Goal: Task Accomplishment & Management: Manage account settings

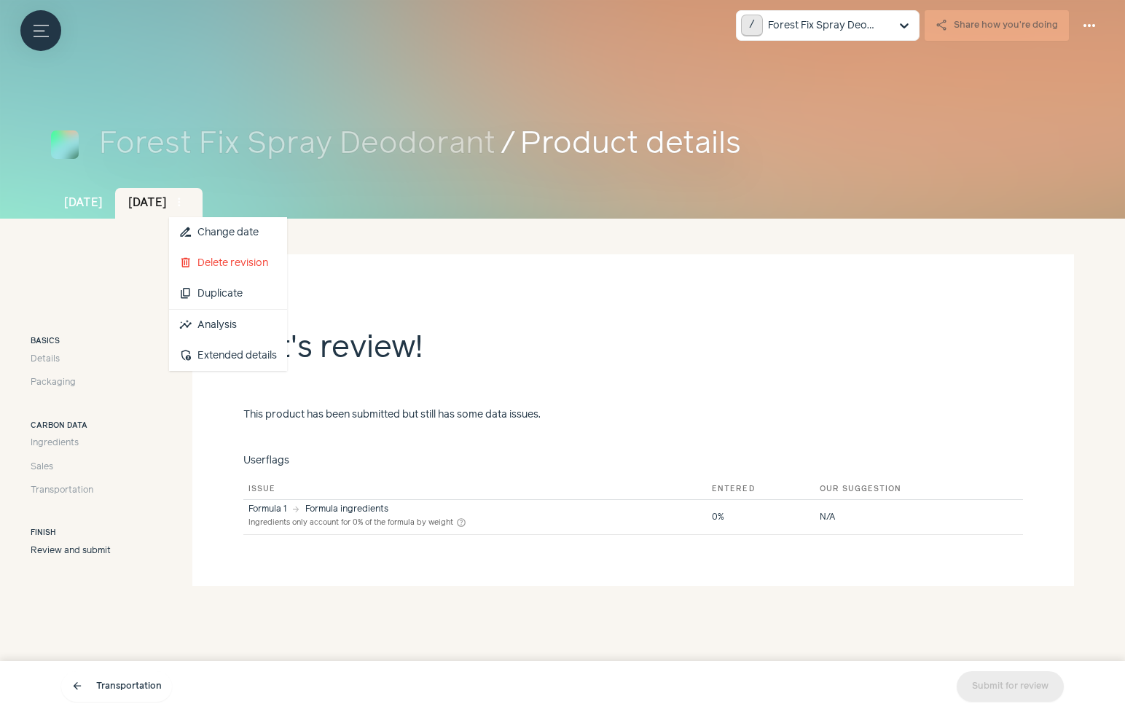
click at [186, 205] on span "more_vert" at bounding box center [179, 202] width 13 height 13
click at [261, 331] on link "insights Analysis" at bounding box center [228, 325] width 118 height 31
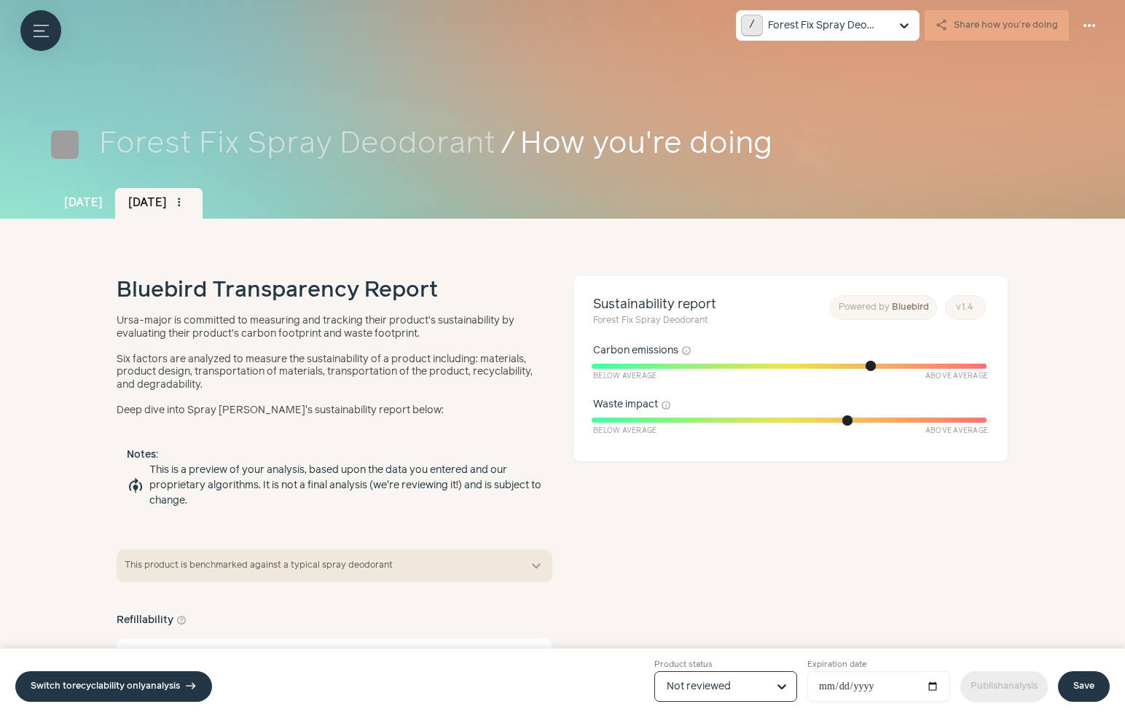
click at [679, 685] on input "Product status Option Not reviewed, selected. Select is focused, type to refine…" at bounding box center [717, 686] width 101 height 29
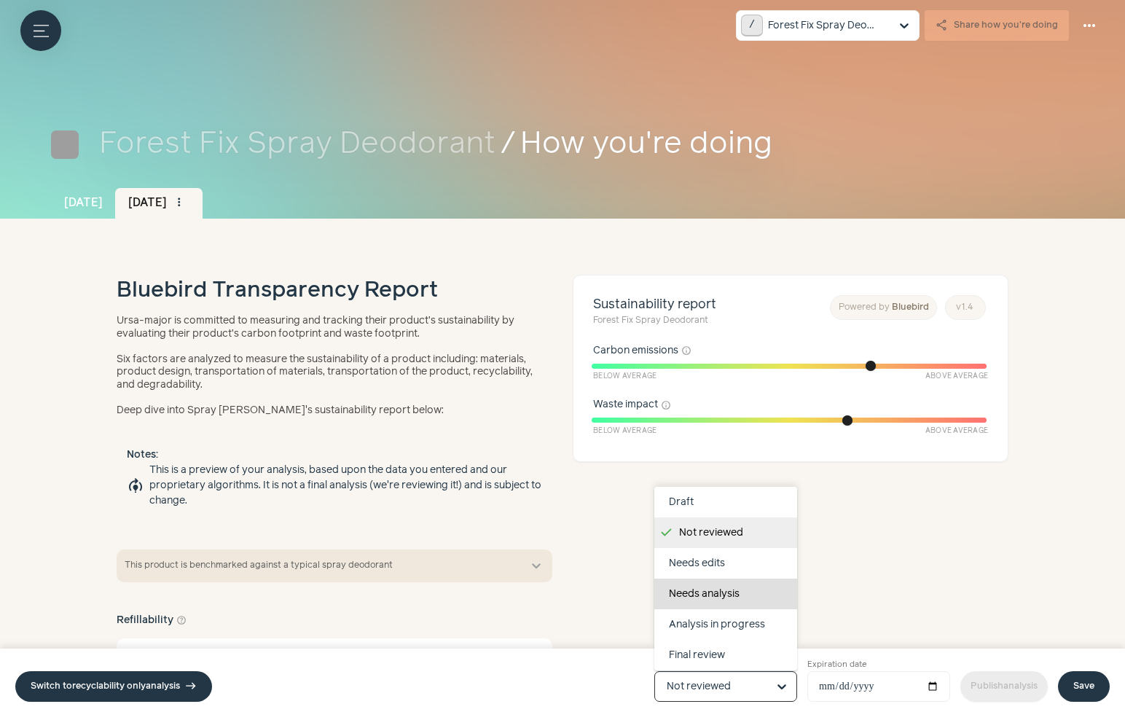
scroll to position [92, 0]
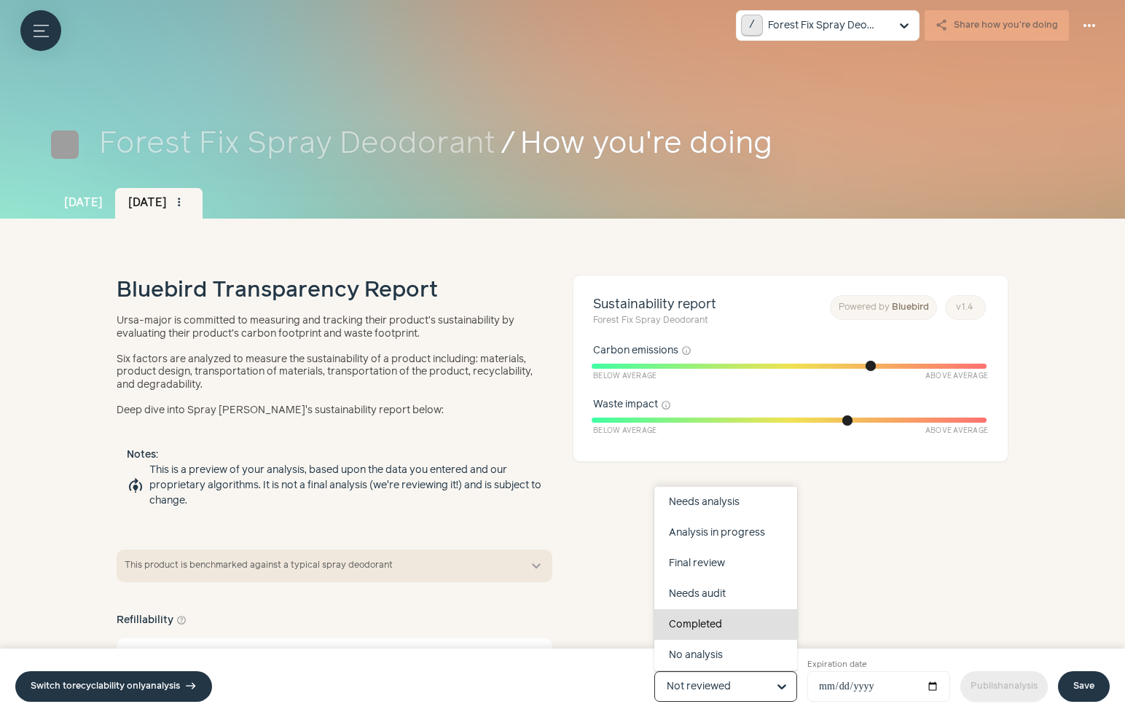
click at [725, 631] on div "Completed" at bounding box center [725, 624] width 143 height 31
click at [725, 672] on input "Product status Draft Not reviewed Needs edits Needs analysis Analysis in progre…" at bounding box center [717, 686] width 101 height 29
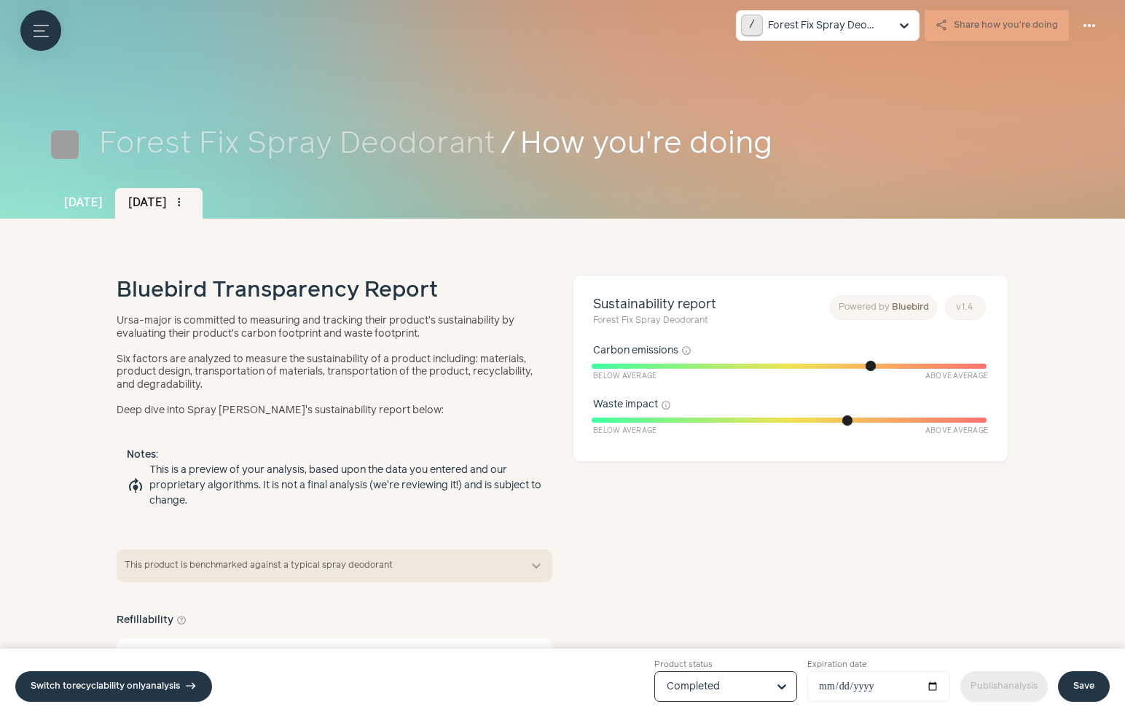
click at [1080, 691] on link "Save" at bounding box center [1084, 686] width 52 height 31
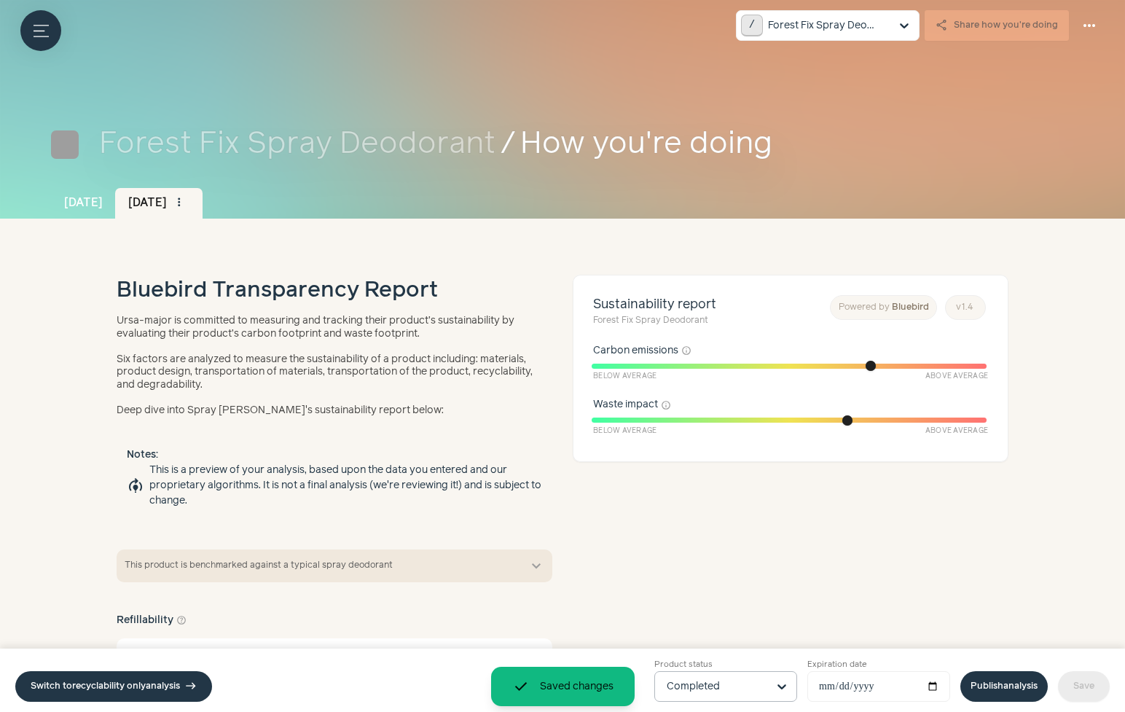
click at [989, 682] on link "Publish analysis" at bounding box center [1003, 686] width 87 height 31
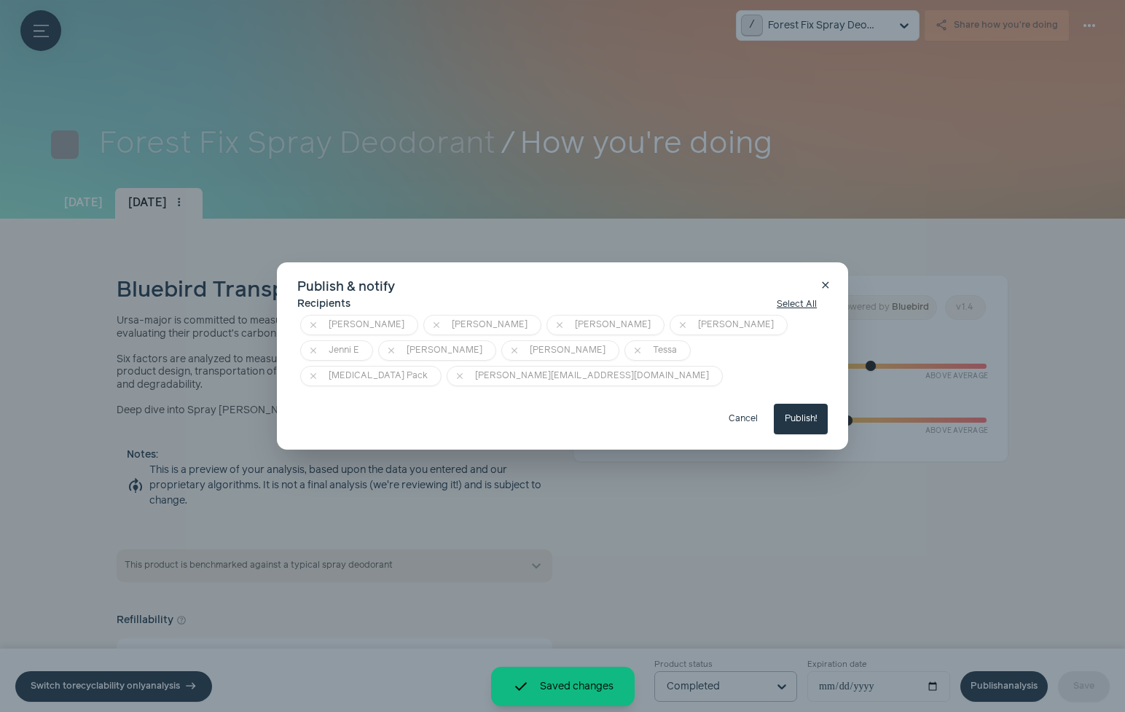
click at [820, 407] on button "Publish!" at bounding box center [801, 419] width 54 height 31
type input "**********"
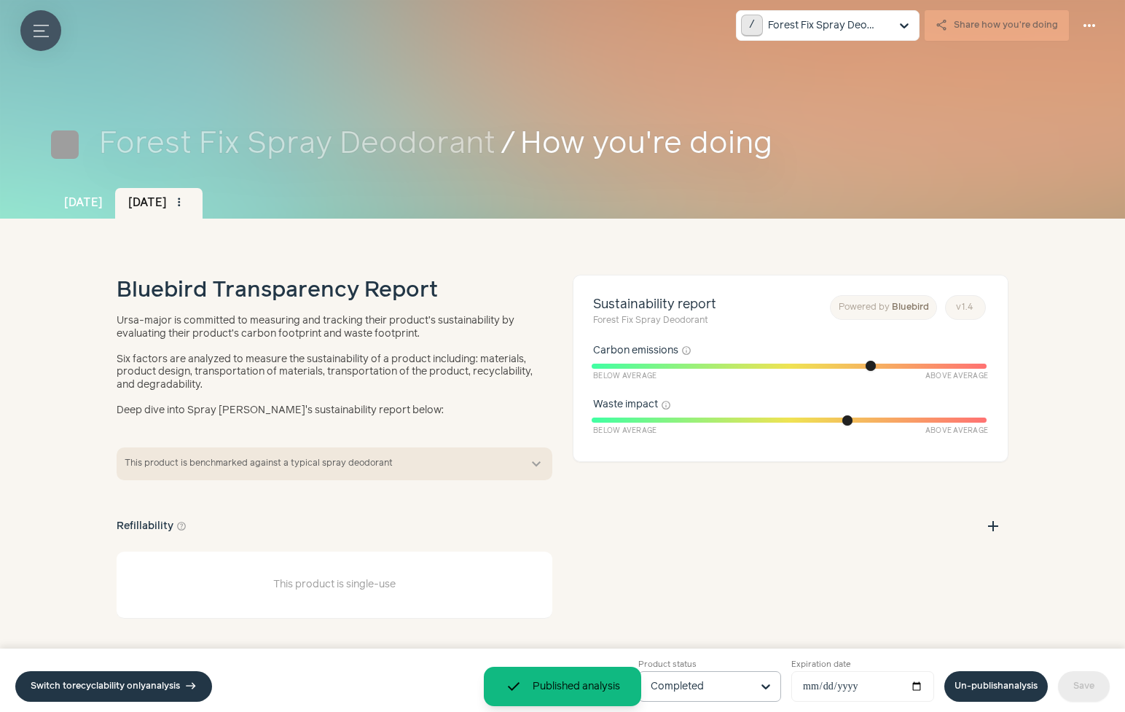
click at [47, 27] on icon "Menu button" at bounding box center [41, 30] width 15 height 15
